Goal: Transaction & Acquisition: Obtain resource

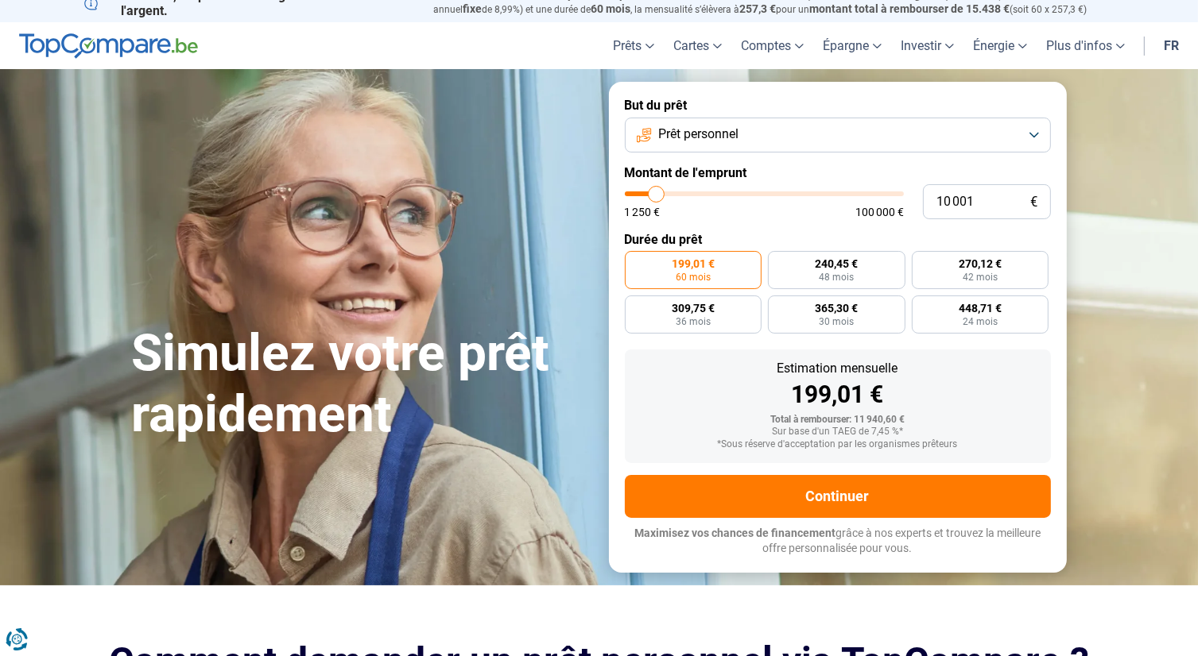
scroll to position [15, 0]
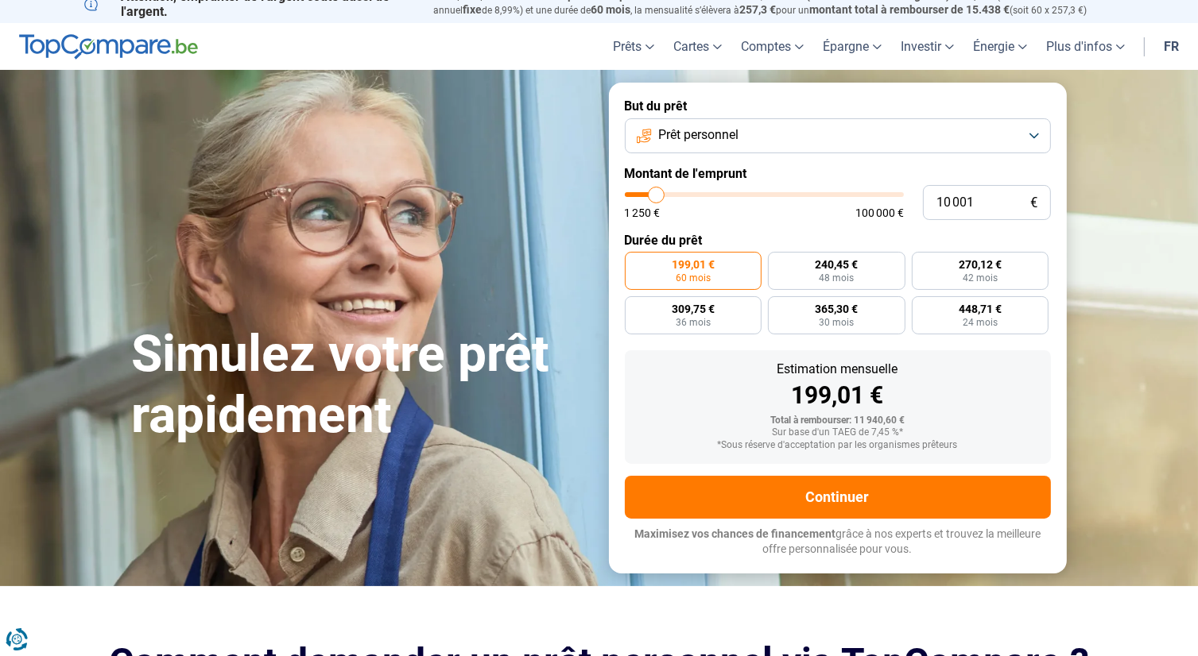
click at [879, 130] on button "Prêt personnel" at bounding box center [838, 135] width 426 height 35
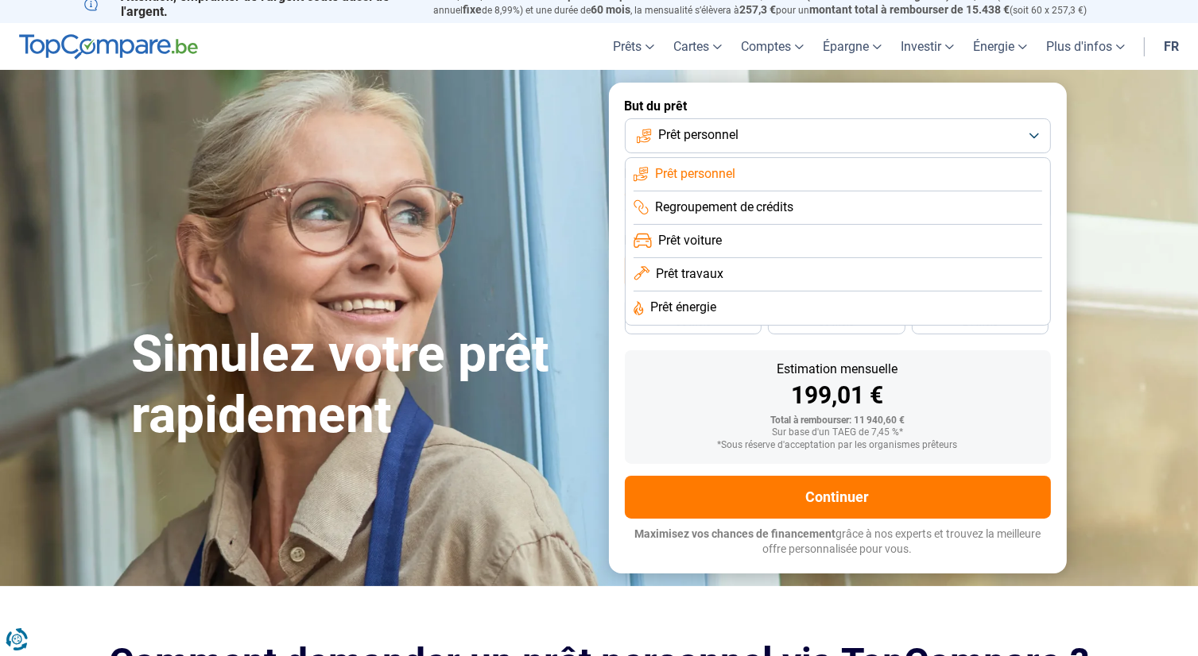
click at [879, 130] on button "Prêt personnel" at bounding box center [838, 135] width 426 height 35
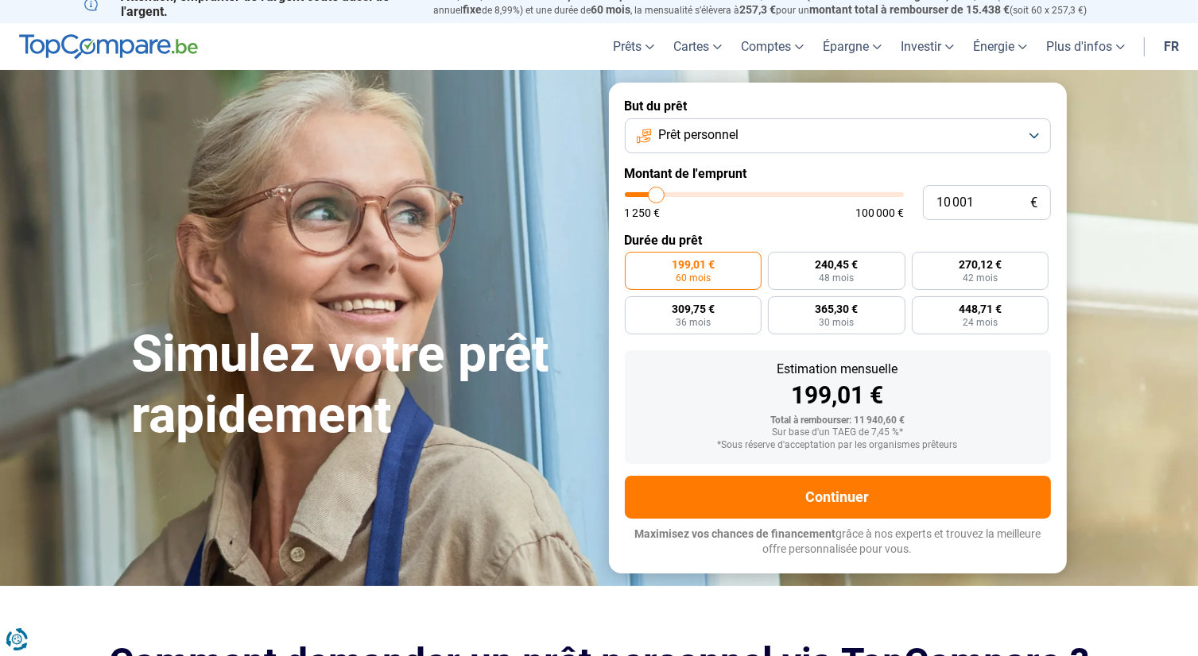
type input "12500"
click at [663, 197] on input "range" at bounding box center [764, 194] width 279 height 5
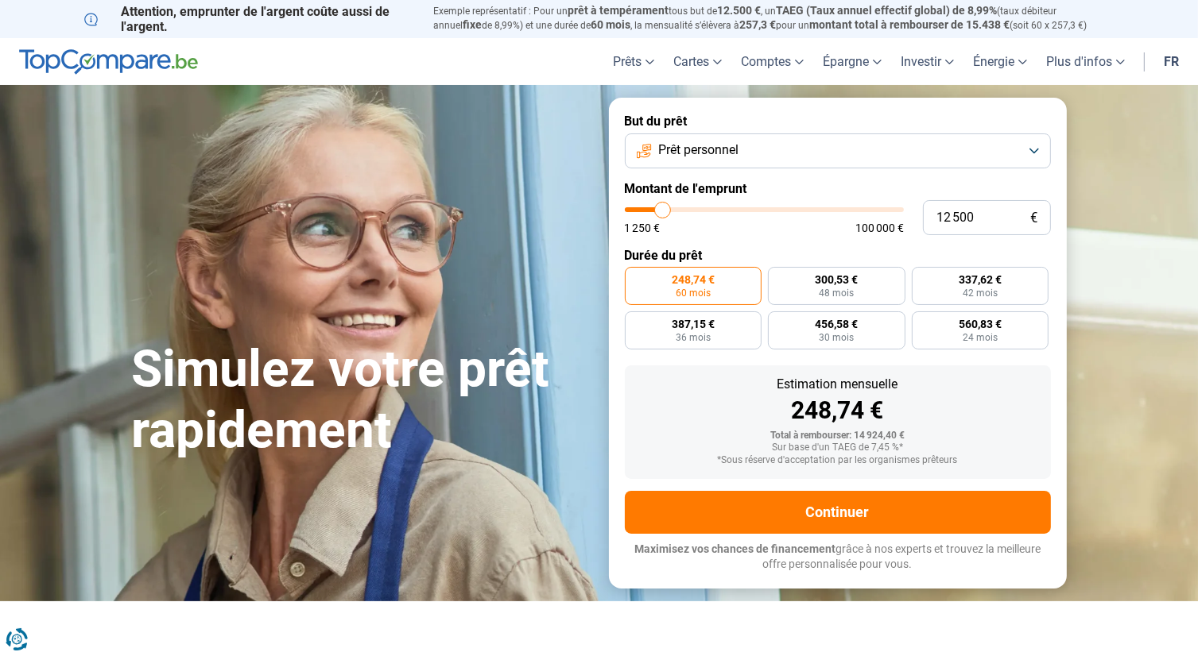
type input "5 000"
type input "5000"
click at [642, 208] on input "range" at bounding box center [764, 209] width 279 height 5
radio input "true"
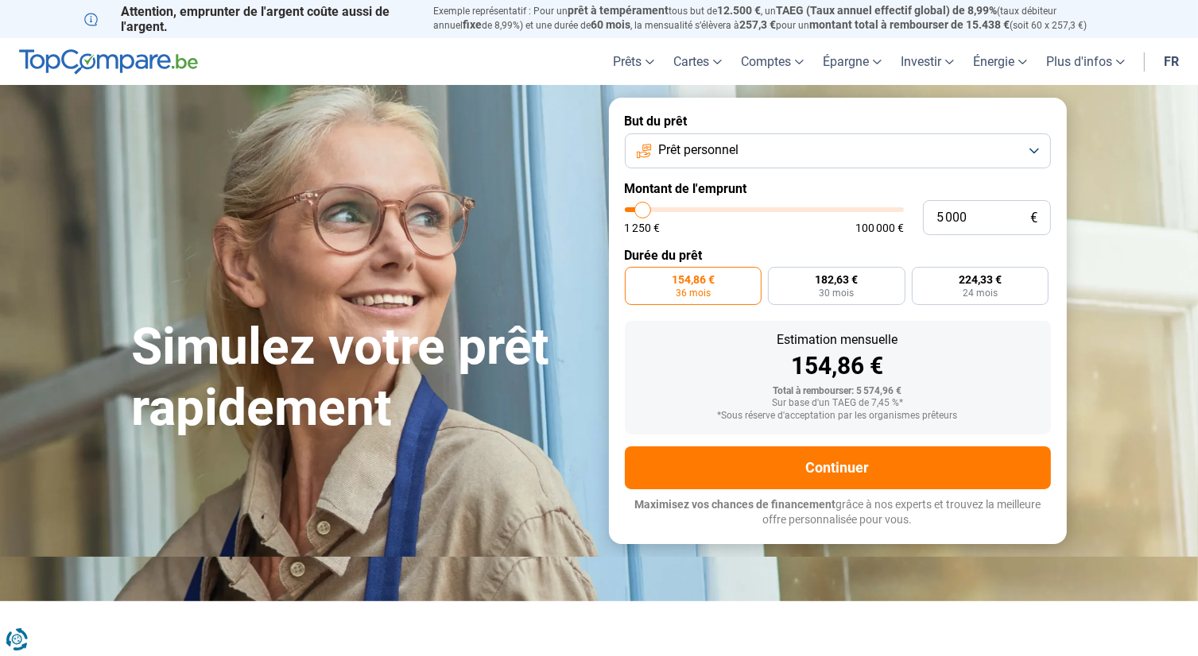
type input "9 000"
type input "9000"
click at [653, 207] on input "range" at bounding box center [764, 209] width 279 height 5
radio input "false"
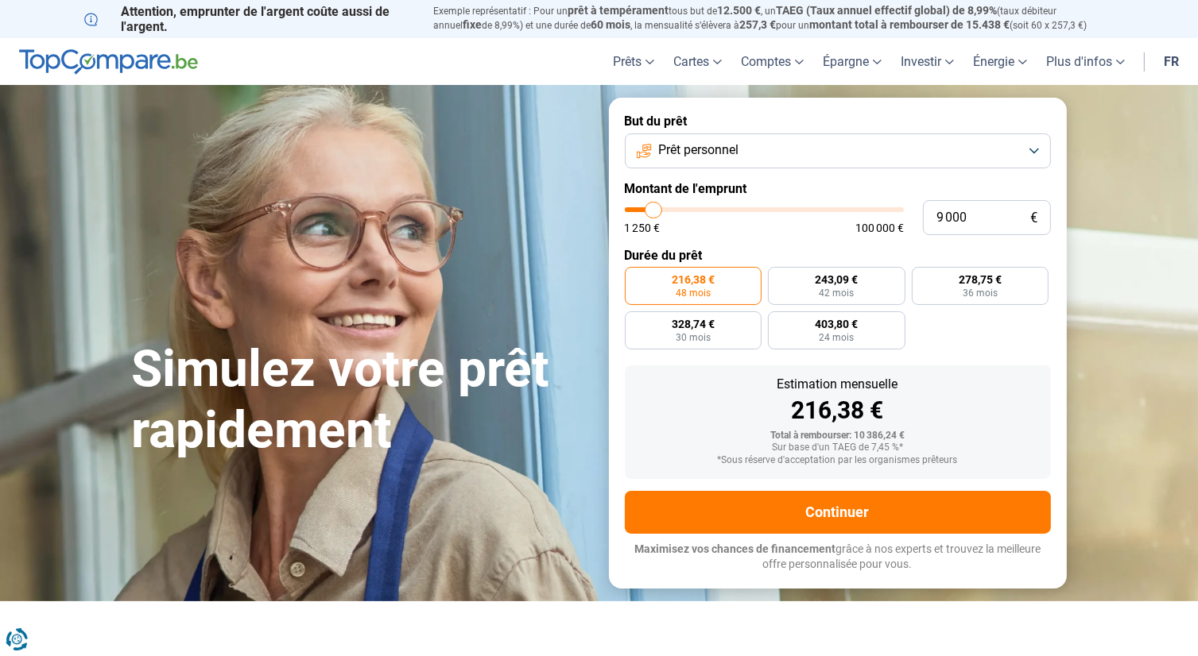
click at [649, 210] on input "range" at bounding box center [764, 209] width 279 height 5
type input "4 750"
type input "4750"
click at [642, 211] on input "range" at bounding box center [764, 209] width 279 height 5
radio input "true"
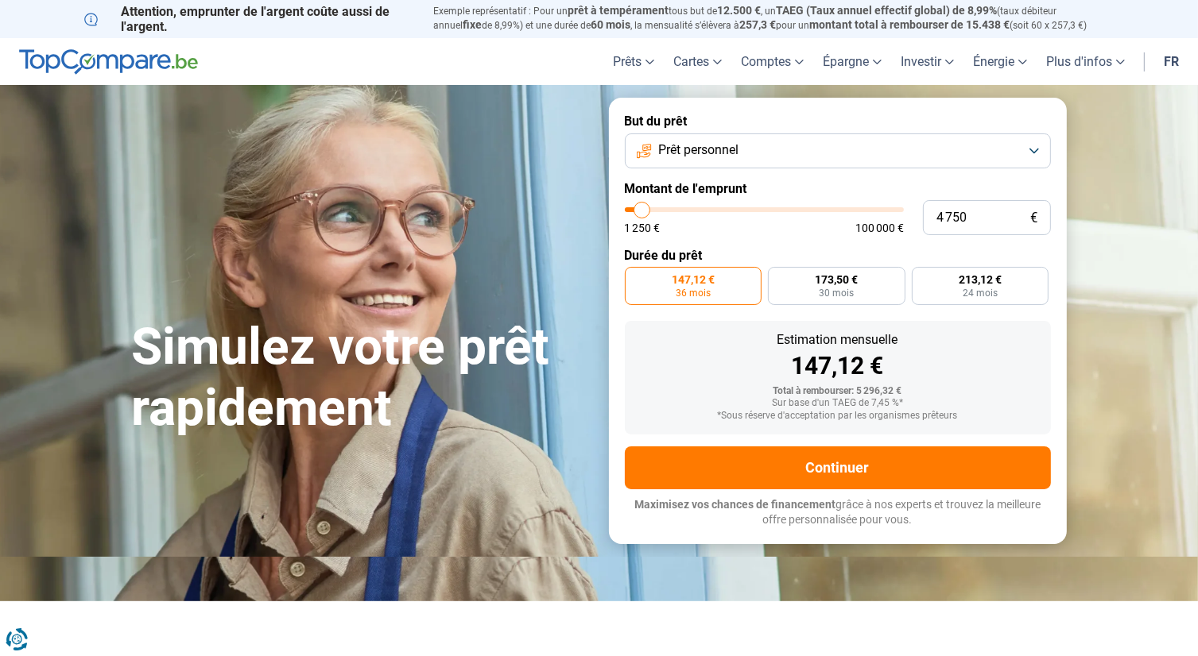
type input "9 250"
type input "9250"
type input "9 000"
type input "9000"
type input "8 750"
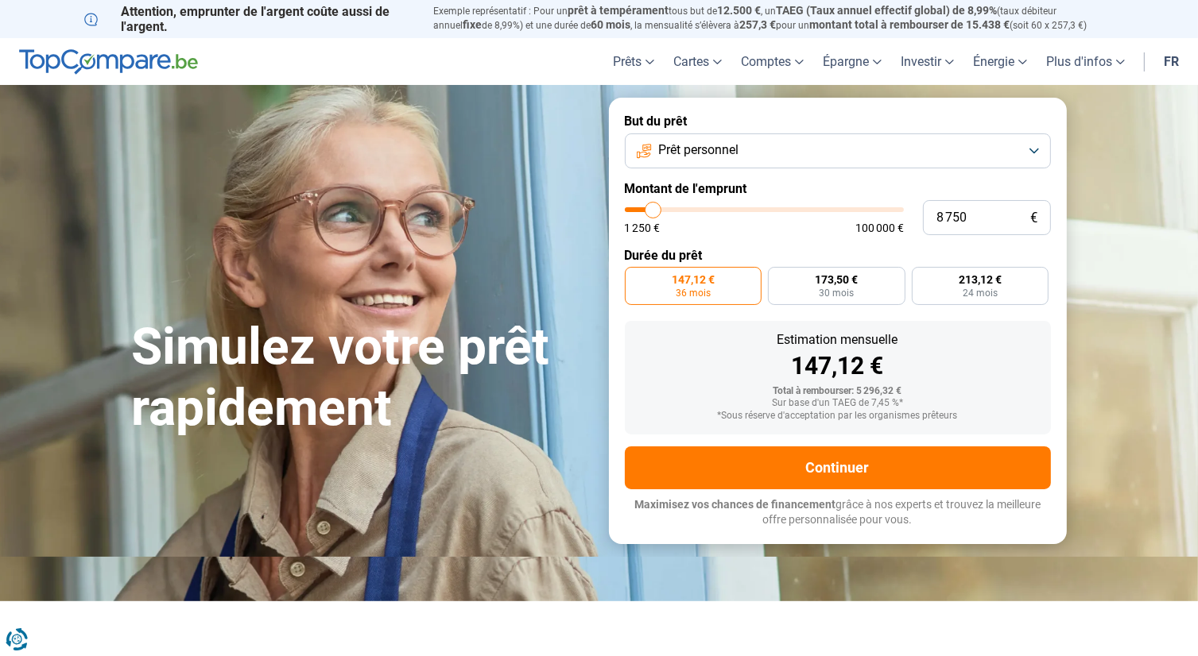
type input "8750"
click at [653, 210] on input "range" at bounding box center [764, 209] width 279 height 5
radio input "false"
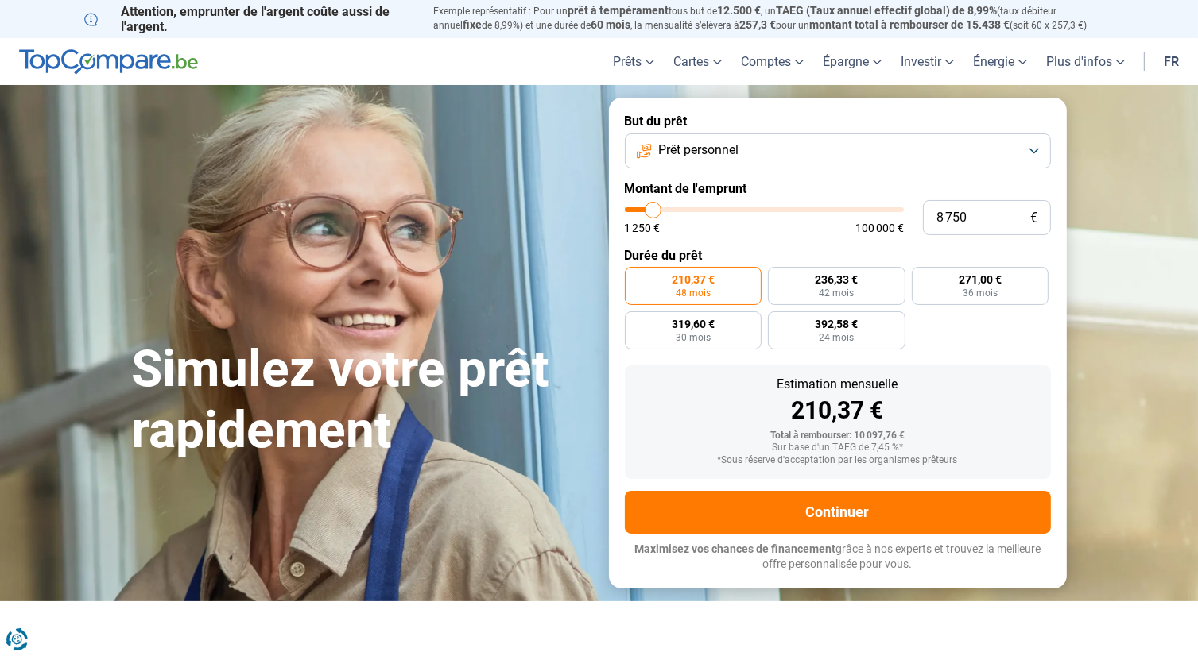
click at [690, 290] on span "48 mois" at bounding box center [693, 294] width 35 height 10
click at [635, 277] on input "210,37 € 48 mois" at bounding box center [630, 272] width 10 height 10
click at [690, 290] on span "48 mois" at bounding box center [693, 294] width 35 height 10
click at [635, 277] on input "210,37 € 48 mois" at bounding box center [630, 272] width 10 height 10
click at [706, 285] on span "210,37 €" at bounding box center [693, 279] width 43 height 11
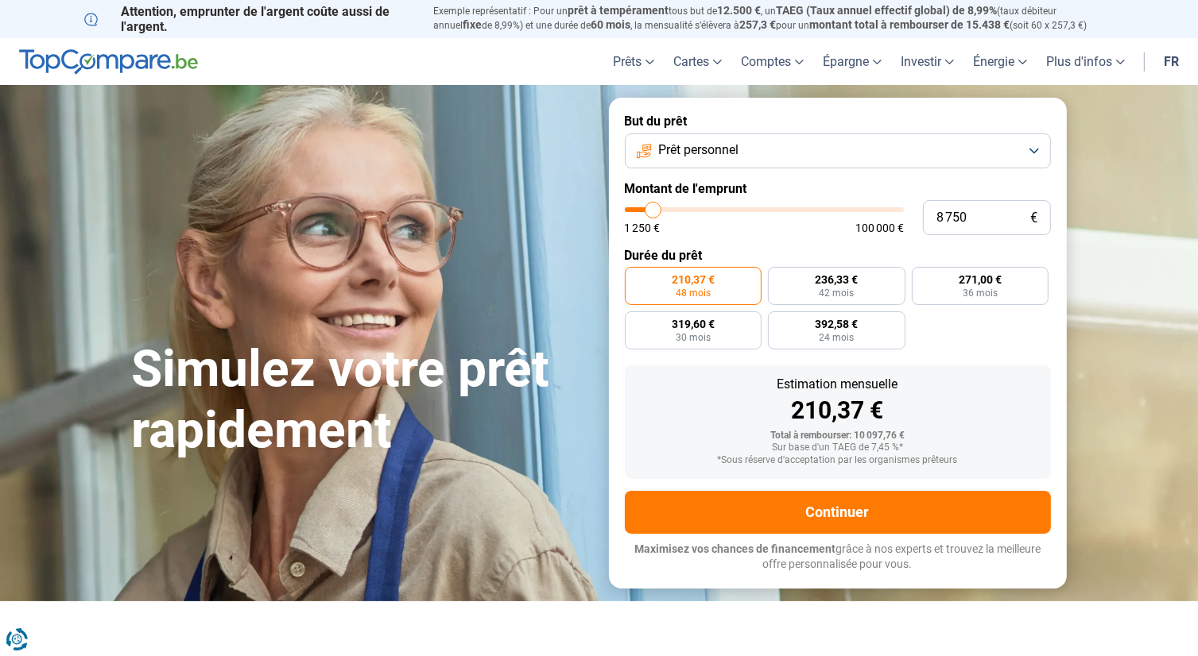
click at [635, 277] on input "210,37 € 48 mois" at bounding box center [630, 272] width 10 height 10
